Goal: Information Seeking & Learning: Check status

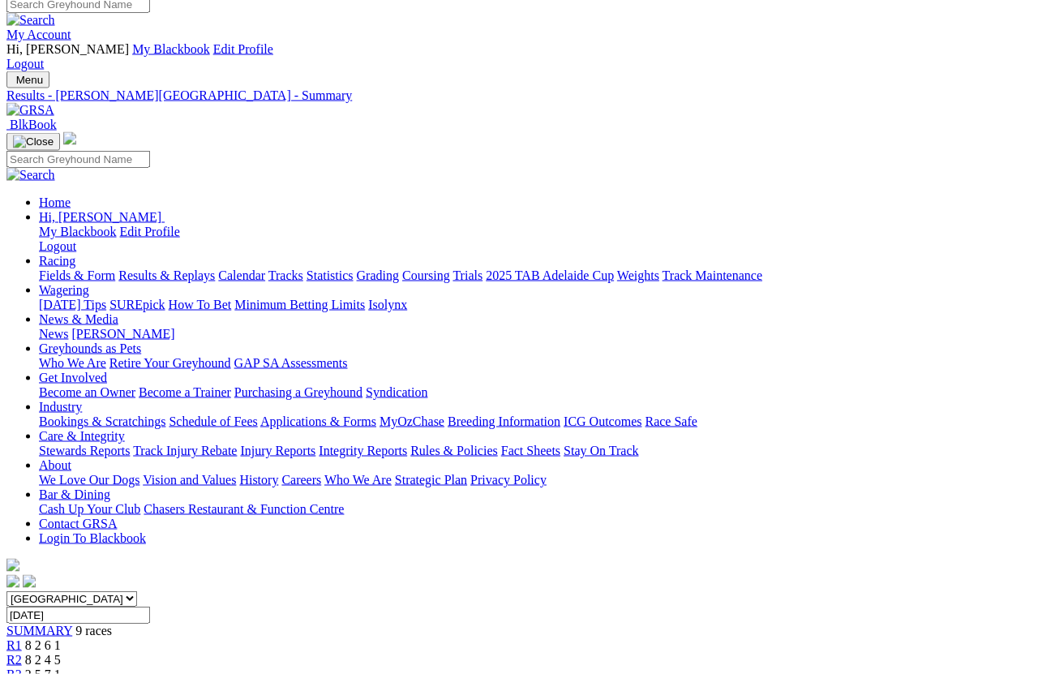
scroll to position [10, 0]
click at [202, 269] on link "Results & Replays" at bounding box center [166, 276] width 97 height 14
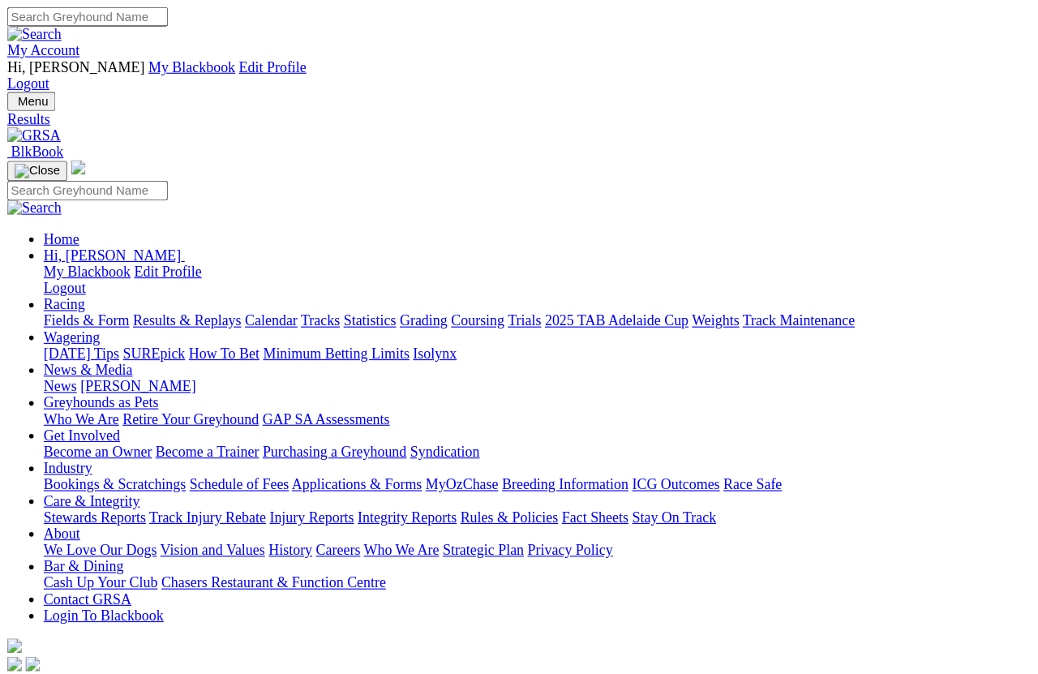
scroll to position [11, 0]
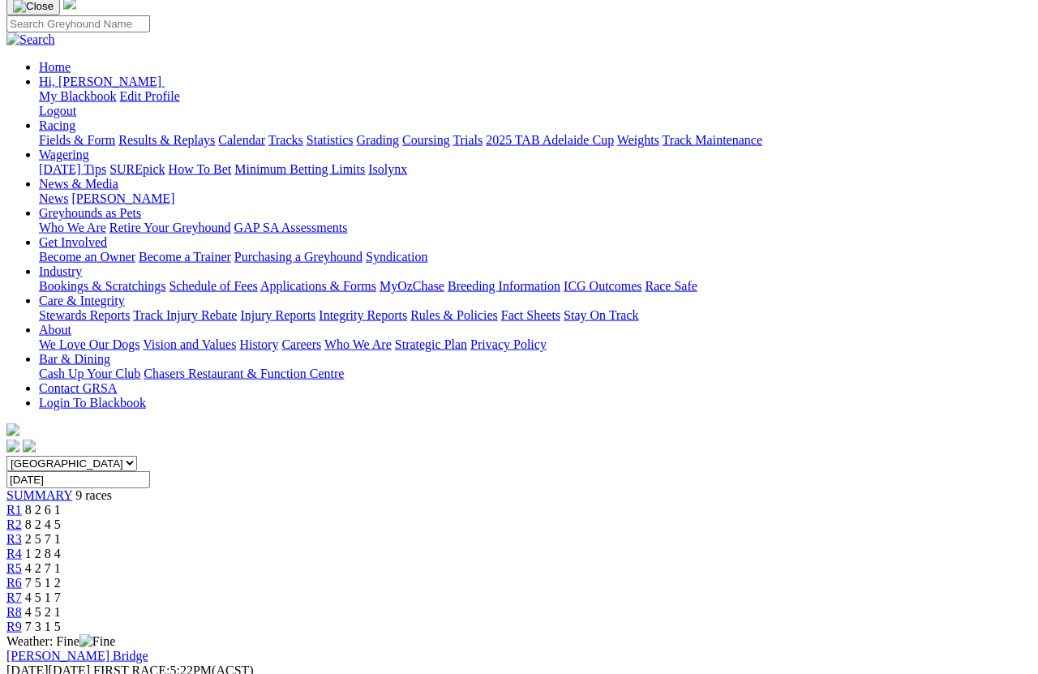
scroll to position [152, 0]
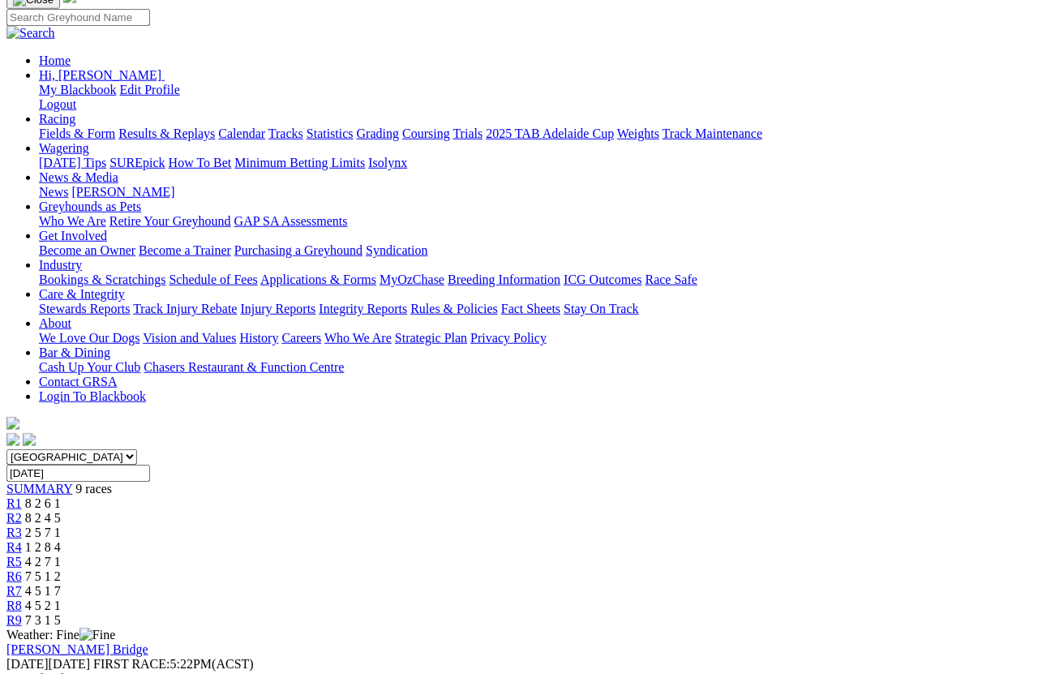
click at [22, 599] on span "R8" at bounding box center [13, 606] width 15 height 14
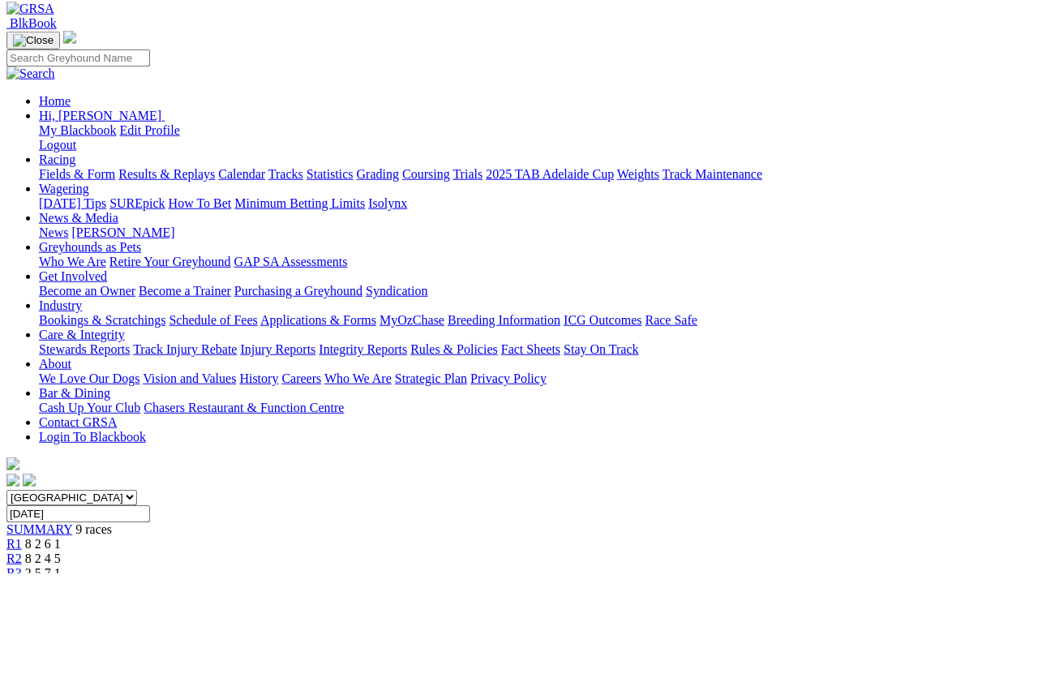
scroll to position [203, 0]
